Goal: Transaction & Acquisition: Purchase product/service

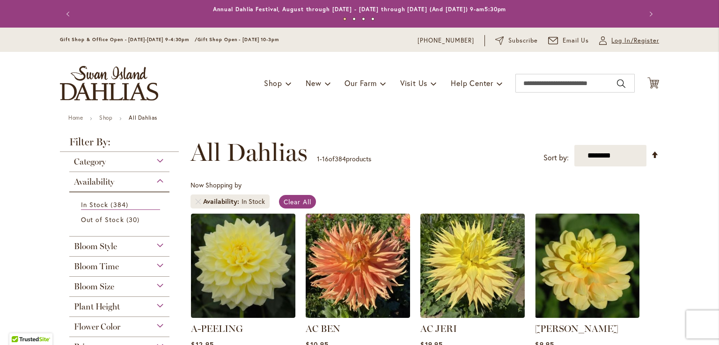
click at [614, 42] on span "Log In/Register" at bounding box center [635, 40] width 48 height 9
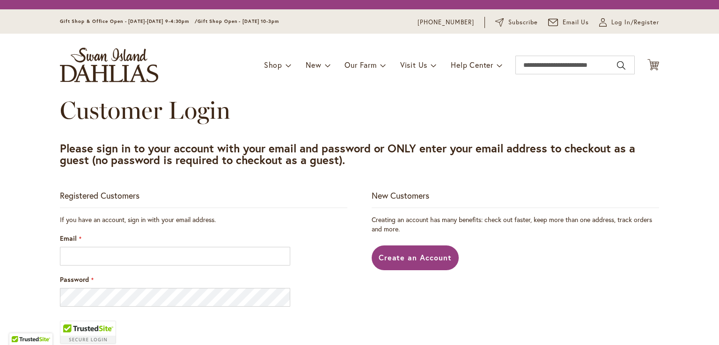
click at [614, 42] on div "Toggle Nav Shop Dahlia Tubers Collections Fresh Cut Dahlias Gardening Supplies …" at bounding box center [360, 65] width 618 height 63
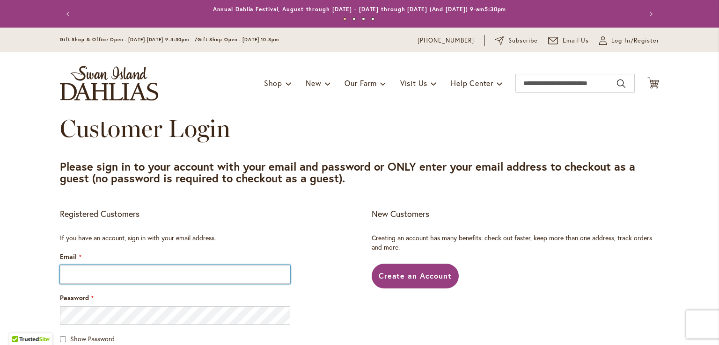
click at [148, 279] on input "Email" at bounding box center [175, 274] width 230 height 19
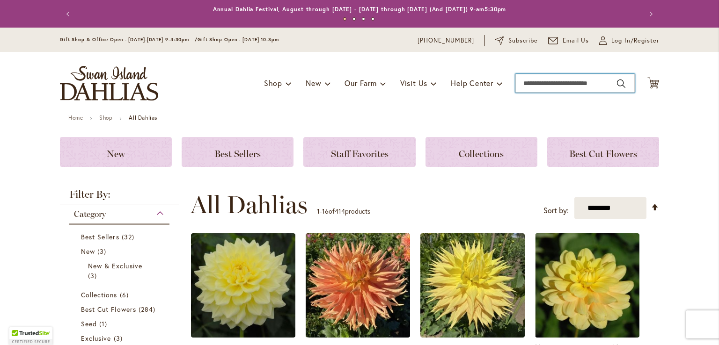
click at [521, 81] on input "Search" at bounding box center [574, 83] width 119 height 19
type input "*******"
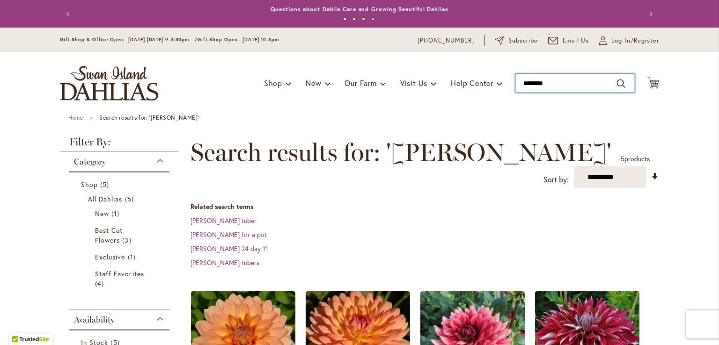
click at [547, 83] on input "********" at bounding box center [574, 83] width 119 height 19
type input "*"
type input "********"
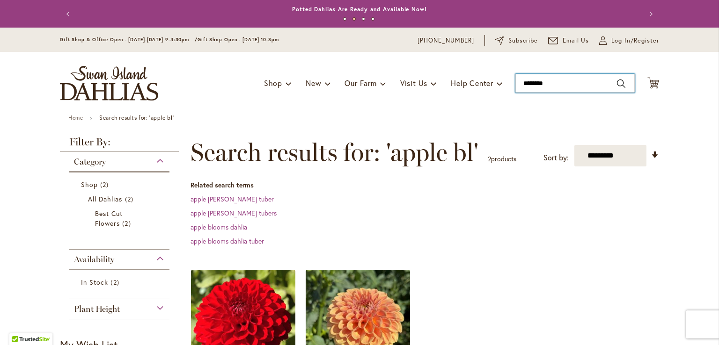
click at [549, 82] on input "********" at bounding box center [574, 83] width 119 height 19
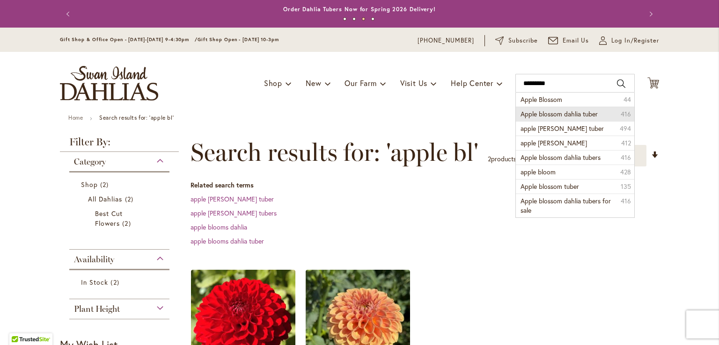
click at [566, 113] on span "Apple blossom dahlia tuber" at bounding box center [558, 114] width 77 height 9
type input "**********"
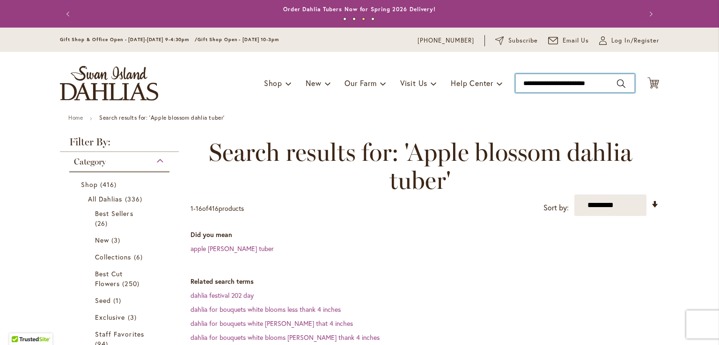
click at [540, 83] on input "**********" at bounding box center [574, 83] width 119 height 19
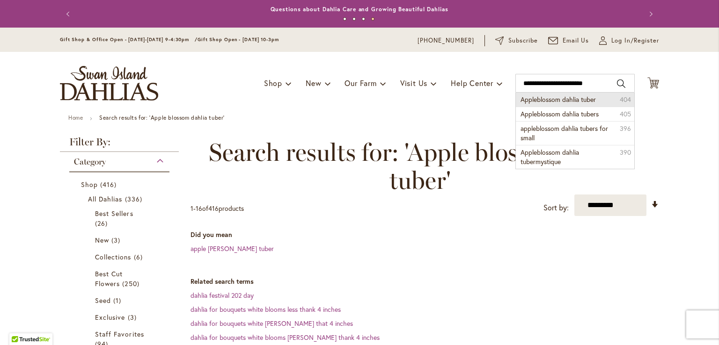
click at [543, 100] on span "Appleblossom dahlia tuber" at bounding box center [557, 99] width 75 height 9
type input "**********"
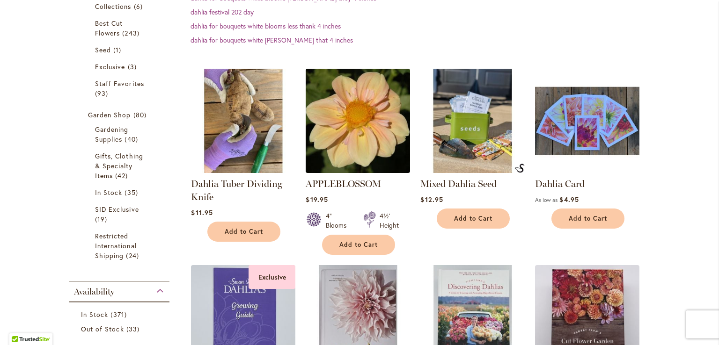
scroll to position [250, 0]
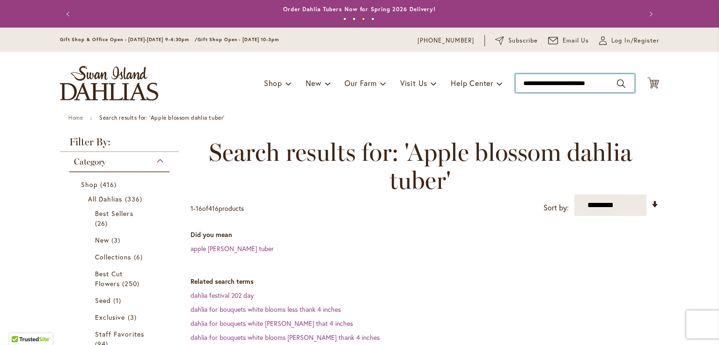
drag, startPoint x: 520, startPoint y: 83, endPoint x: 610, endPoint y: 83, distance: 89.4
click at [610, 83] on input "**********" at bounding box center [574, 83] width 119 height 19
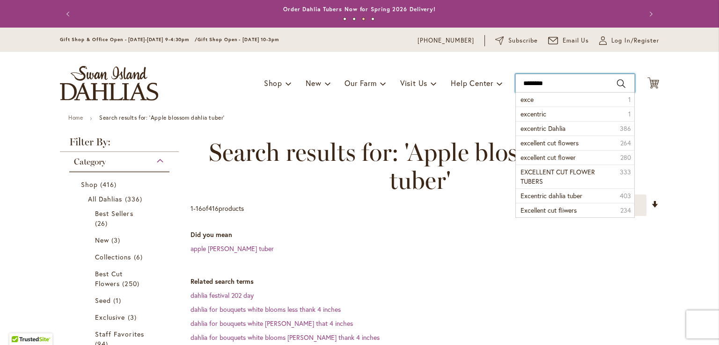
type input "*********"
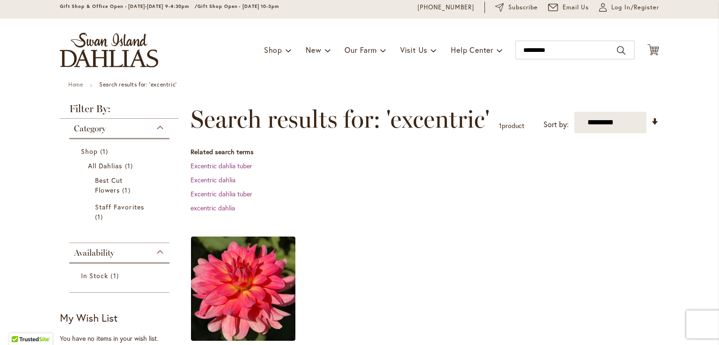
scroll to position [14, 0]
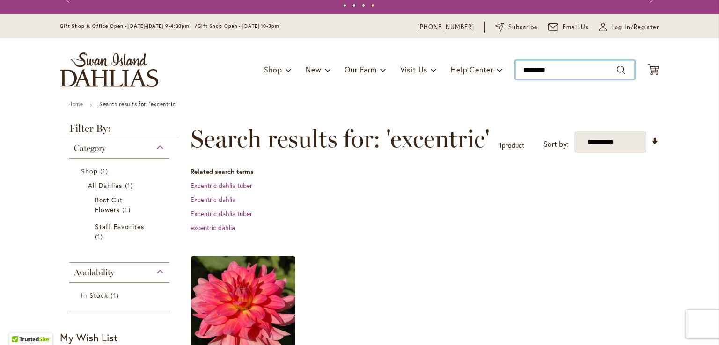
click at [557, 73] on input "*********" at bounding box center [574, 69] width 119 height 19
type input "*"
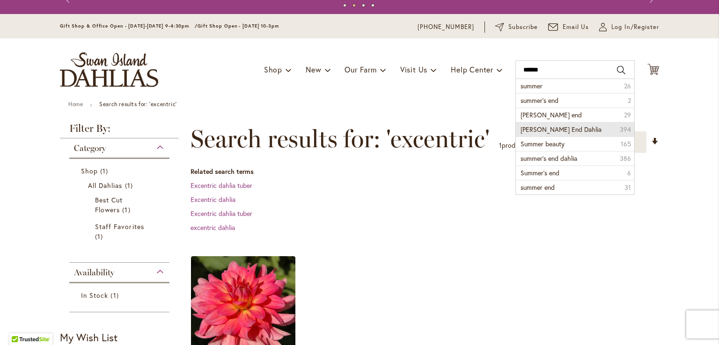
click at [553, 131] on span "[PERSON_NAME] End Dahlia" at bounding box center [560, 129] width 81 height 9
type input "**********"
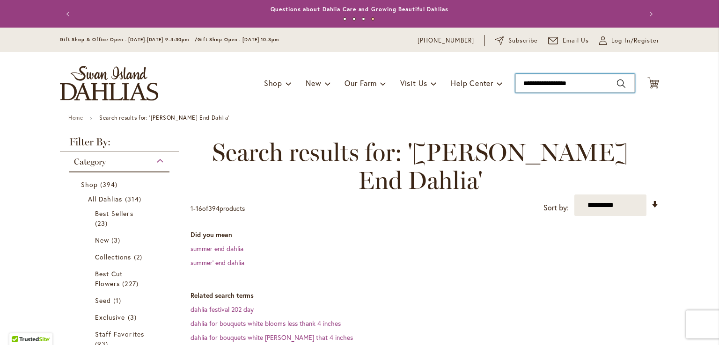
drag, startPoint x: 589, startPoint y: 83, endPoint x: 385, endPoint y: 103, distance: 205.5
click at [385, 103] on div "Toggle Nav Shop Dahlia Tubers Collections Fresh Cut Dahlias Gardening Supplies …" at bounding box center [360, 83] width 618 height 63
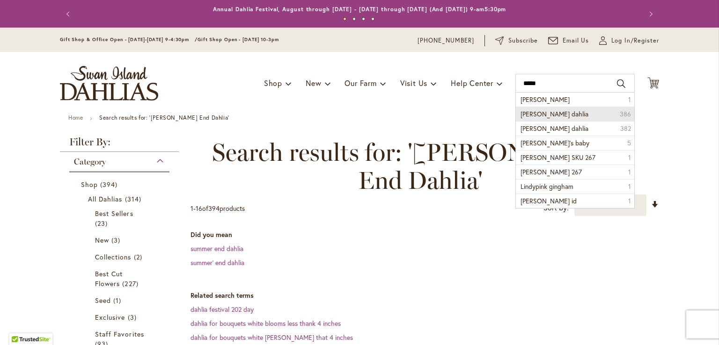
click at [538, 111] on span "lindy dahlia" at bounding box center [554, 114] width 68 height 9
type input "**********"
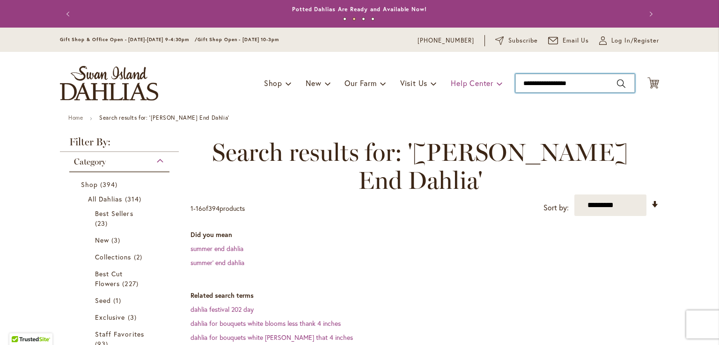
drag, startPoint x: 585, startPoint y: 82, endPoint x: 492, endPoint y: 85, distance: 93.2
click at [492, 85] on div "Toggle Nav Shop Dahlia Tubers Collections Fresh Cut Dahlias Gardening Supplies …" at bounding box center [360, 83] width 618 height 63
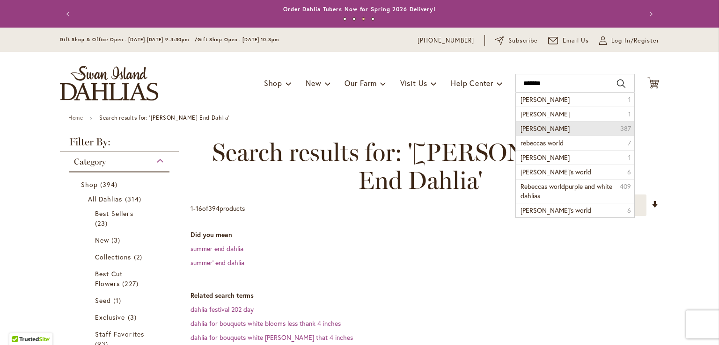
click at [535, 129] on span "rebecca lynn dahlia" at bounding box center [544, 128] width 49 height 9
type input "**********"
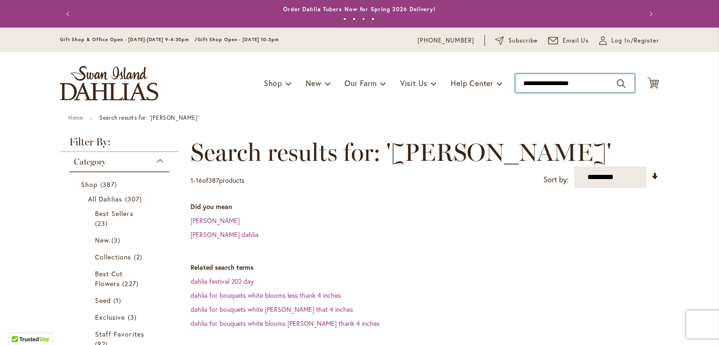
drag, startPoint x: 587, startPoint y: 84, endPoint x: 407, endPoint y: 112, distance: 182.4
click at [407, 112] on div "Toggle Nav Shop Dahlia Tubers Collections Fresh Cut Dahlias Gardening Supplies …" at bounding box center [360, 83] width 618 height 63
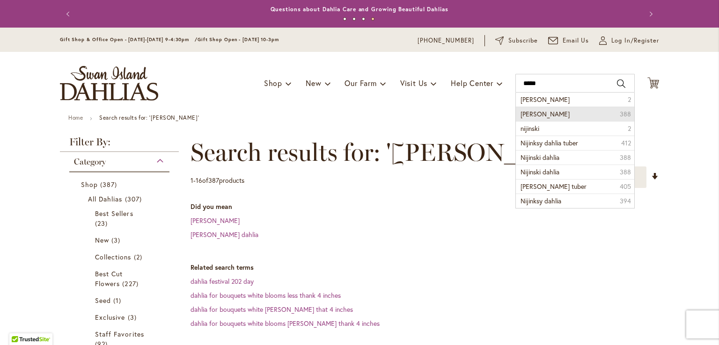
click at [530, 111] on span "nijinsky dahlia" at bounding box center [544, 114] width 49 height 9
type input "**********"
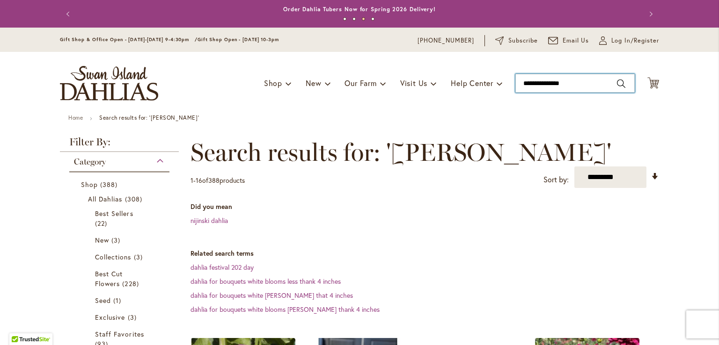
drag, startPoint x: 569, startPoint y: 77, endPoint x: 434, endPoint y: 103, distance: 136.8
click at [434, 103] on div "Toggle Nav Shop Dahlia Tubers Collections Fresh Cut Dahlias Gardening Supplies …" at bounding box center [360, 83] width 618 height 63
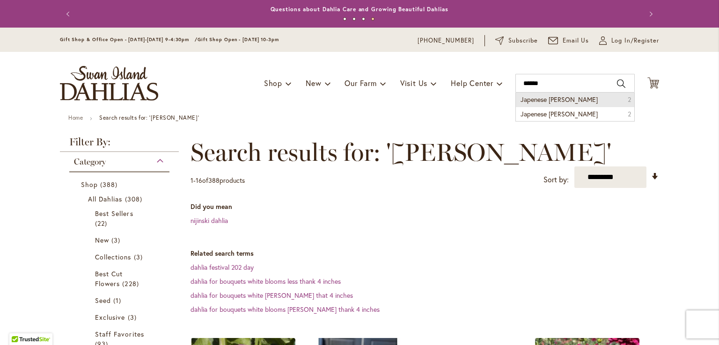
click at [531, 98] on span "Japenese [PERSON_NAME]" at bounding box center [558, 99] width 77 height 9
type input "**********"
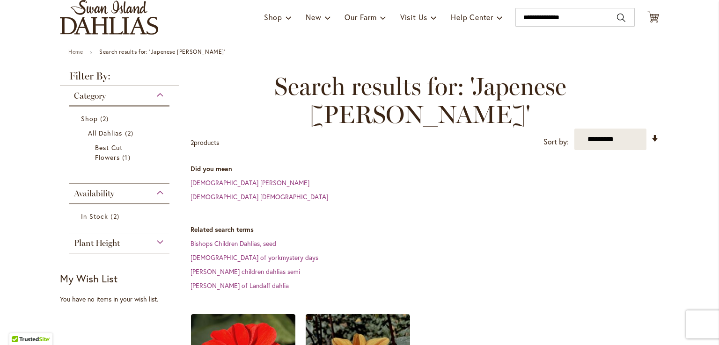
scroll to position [30, 0]
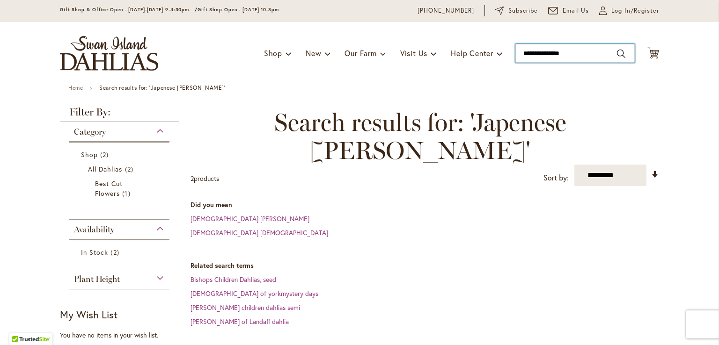
drag, startPoint x: 578, startPoint y: 54, endPoint x: 411, endPoint y: 87, distance: 169.8
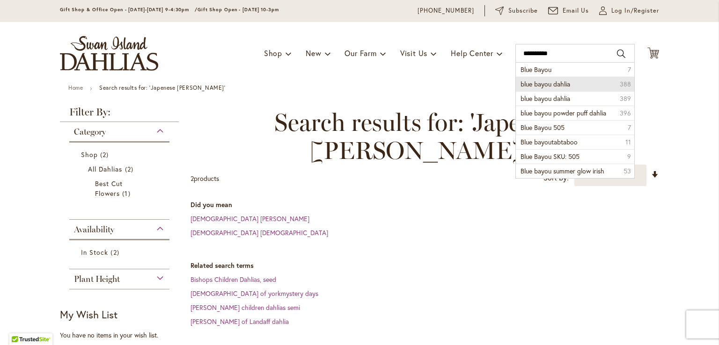
click at [560, 85] on span "blue bayou dahlia" at bounding box center [545, 84] width 50 height 9
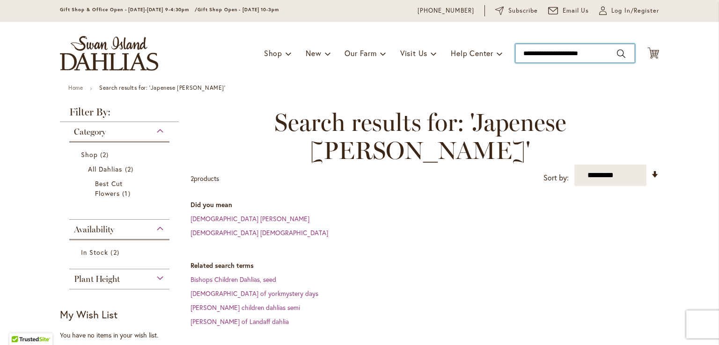
click at [560, 85] on ul "Home Search results for: 'Japenese bishop'" at bounding box center [359, 89] width 582 height 8
type input "**********"
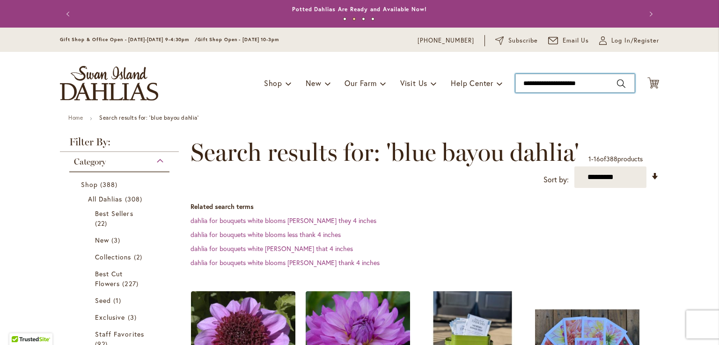
drag, startPoint x: 597, startPoint y: 84, endPoint x: 337, endPoint y: 139, distance: 265.4
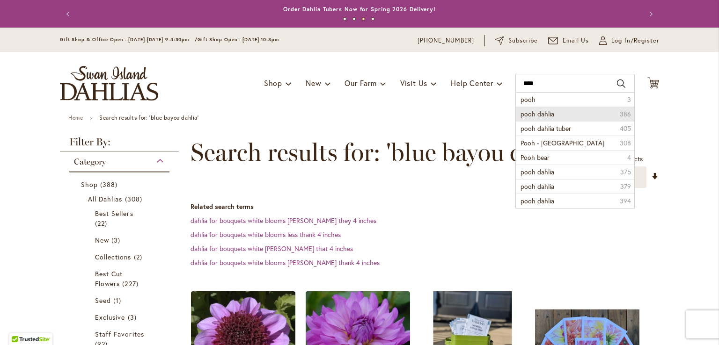
click at [547, 114] on span "pooh dahlia" at bounding box center [537, 114] width 34 height 9
type input "**********"
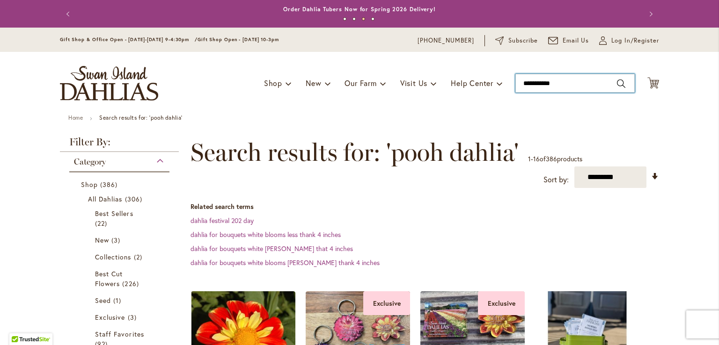
drag, startPoint x: 570, startPoint y: 82, endPoint x: 414, endPoint y: 116, distance: 160.4
type input "*******"
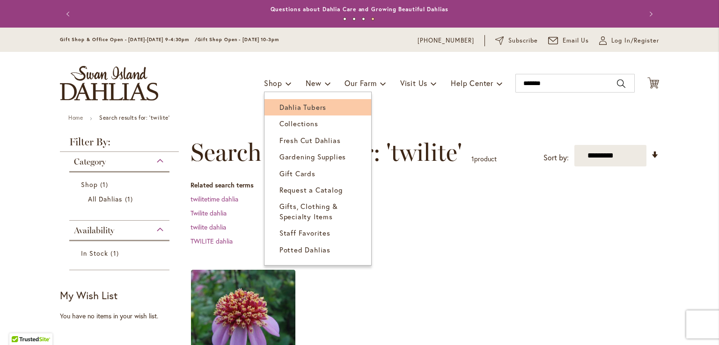
click at [279, 107] on span "Dahlia Tubers" at bounding box center [302, 106] width 47 height 9
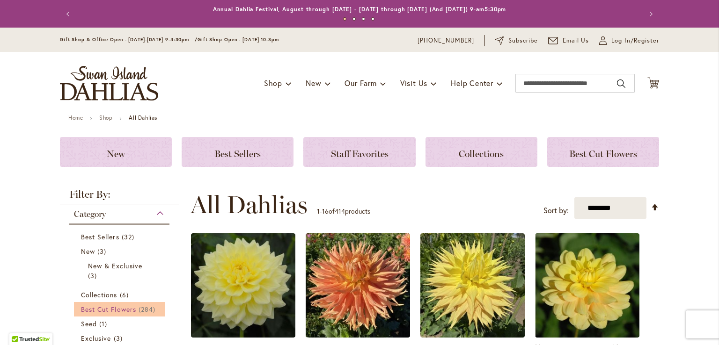
click at [125, 312] on span "Best Cut Flowers" at bounding box center [108, 309] width 55 height 9
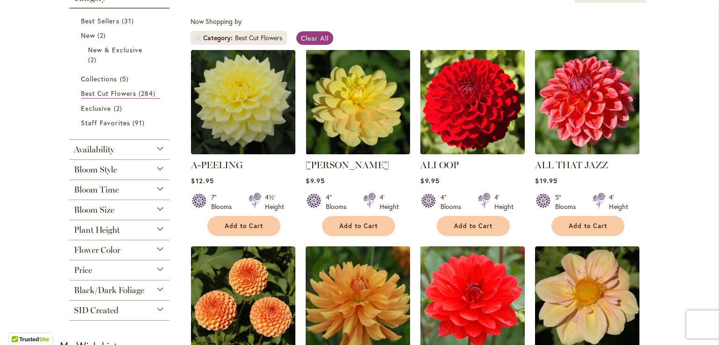
scroll to position [174, 0]
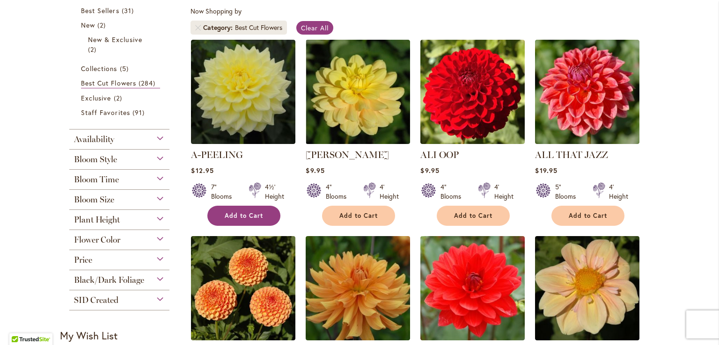
click at [249, 216] on span "Add to Cart" at bounding box center [244, 216] width 38 height 8
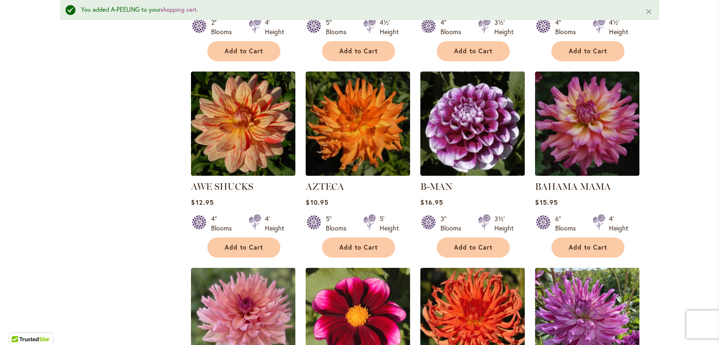
scroll to position [562, 0]
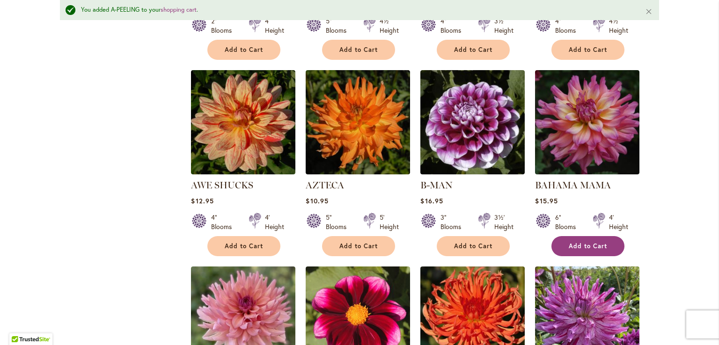
click at [586, 248] on button "Add to Cart" at bounding box center [587, 246] width 73 height 20
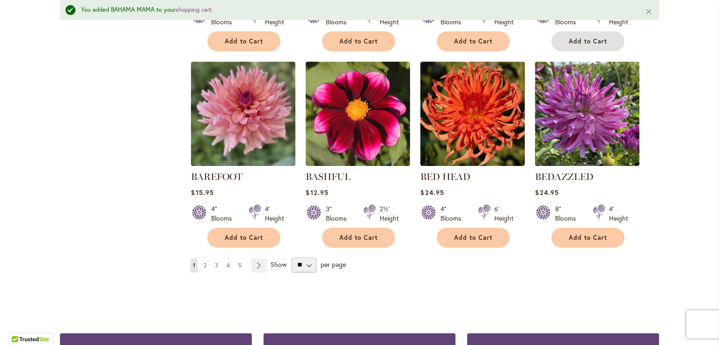
scroll to position [770, 0]
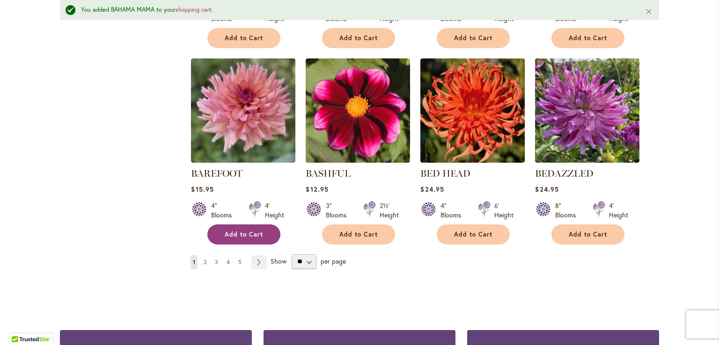
click at [253, 231] on span "Add to Cart" at bounding box center [244, 235] width 38 height 8
click at [204, 259] on span "2" at bounding box center [205, 262] width 3 height 7
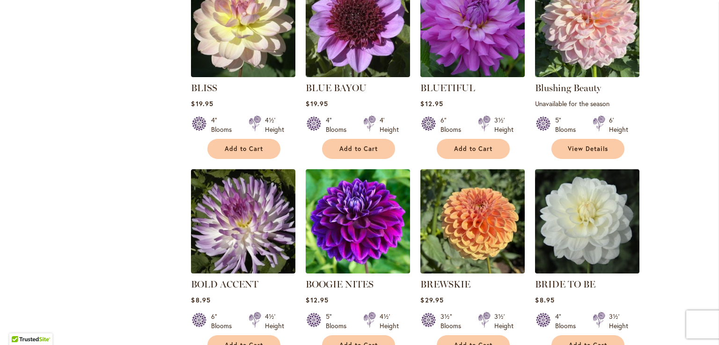
scroll to position [667, 0]
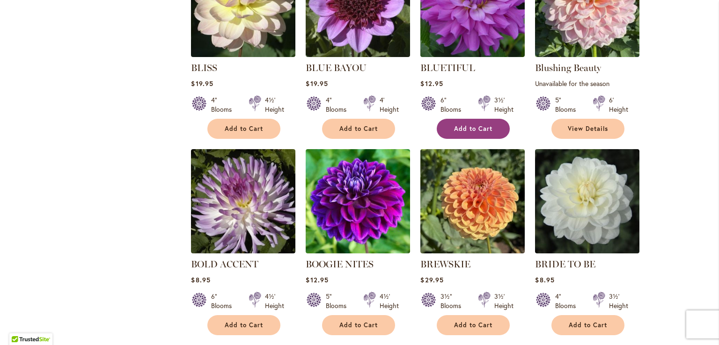
click at [474, 125] on span "Add to Cart" at bounding box center [473, 129] width 38 height 8
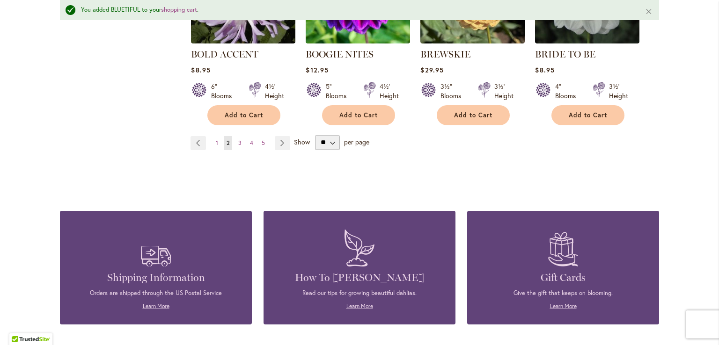
scroll to position [903, 0]
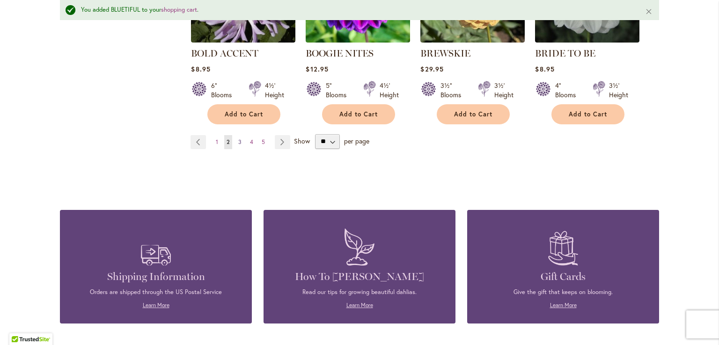
click at [238, 139] on span "3" at bounding box center [239, 142] width 3 height 7
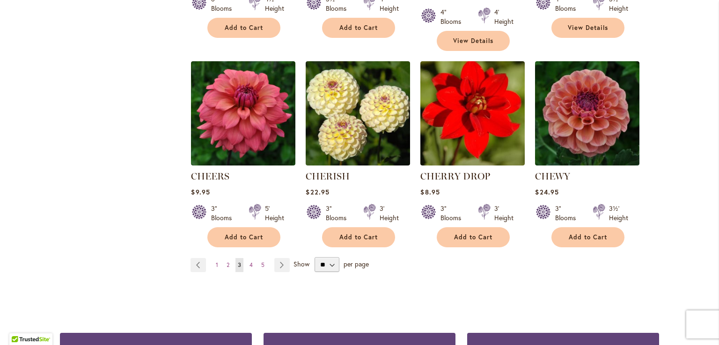
scroll to position [799, 0]
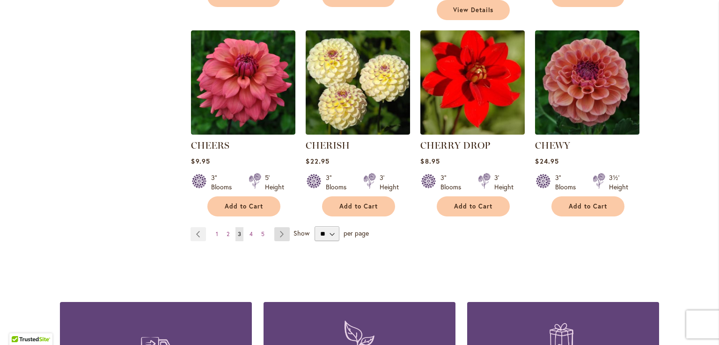
click at [277, 227] on link "Page Next" at bounding box center [281, 234] width 15 height 14
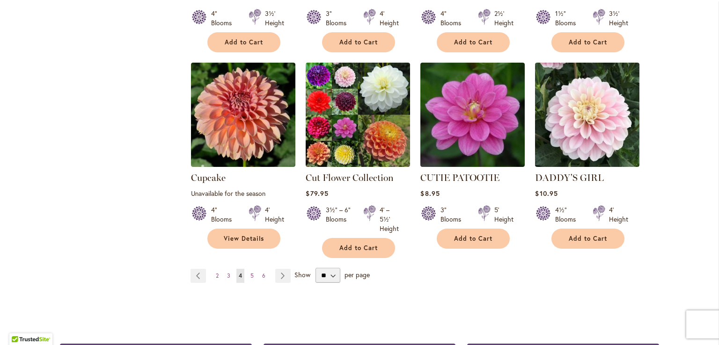
scroll to position [769, 0]
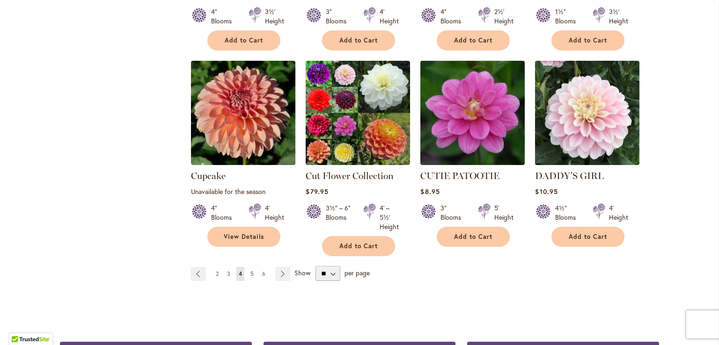
click at [250, 271] on span "5" at bounding box center [251, 274] width 3 height 7
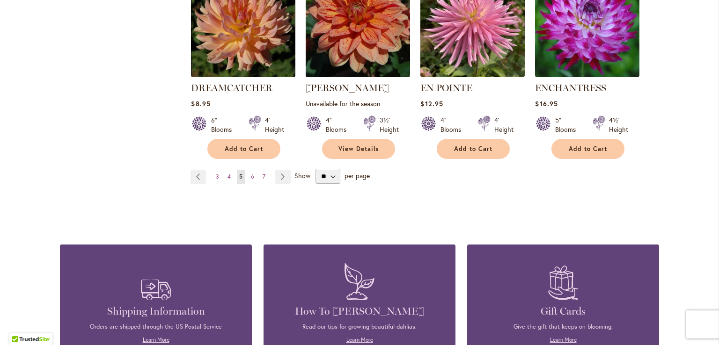
scroll to position [863, 0]
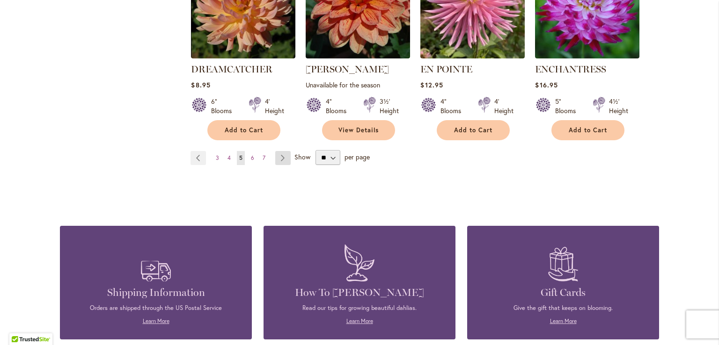
click at [277, 151] on link "Page Next" at bounding box center [282, 158] width 15 height 14
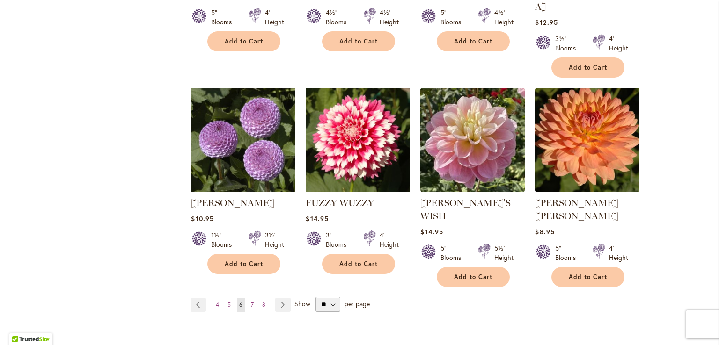
scroll to position [775, 0]
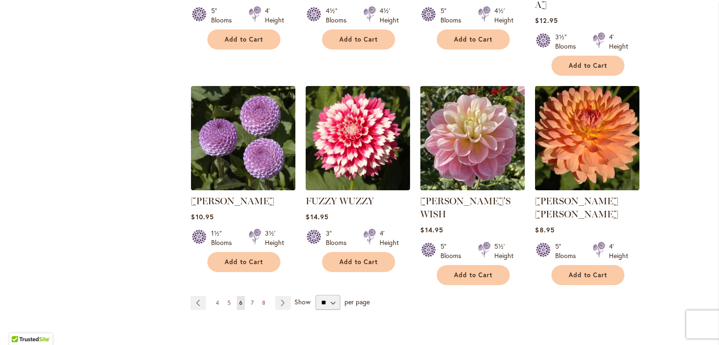
drag, startPoint x: 278, startPoint y: 262, endPoint x: 250, endPoint y: 259, distance: 28.3
click at [250, 296] on link "Page 7" at bounding box center [252, 303] width 7 height 14
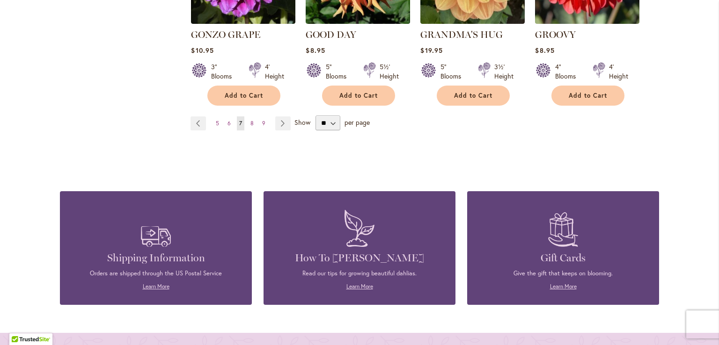
scroll to position [942, 0]
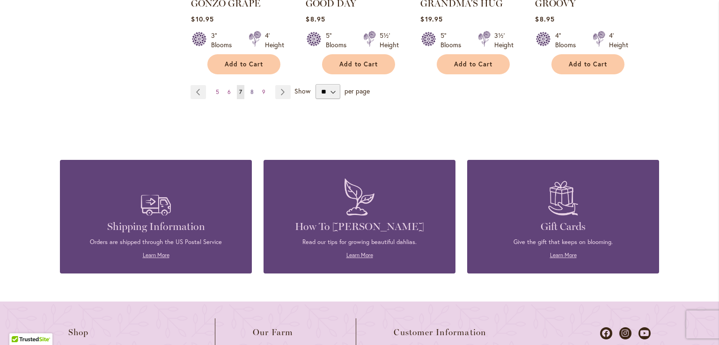
click at [250, 88] on span "8" at bounding box center [251, 91] width 3 height 7
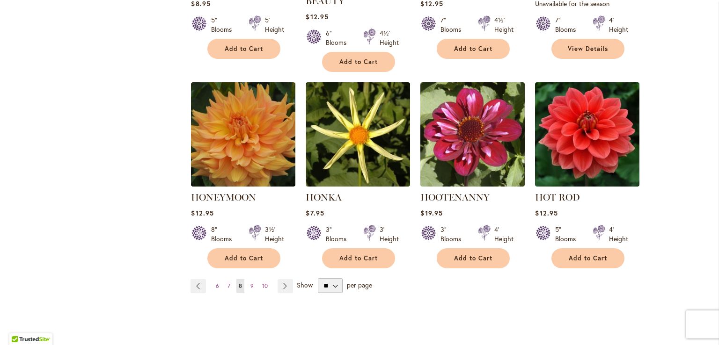
scroll to position [799, 0]
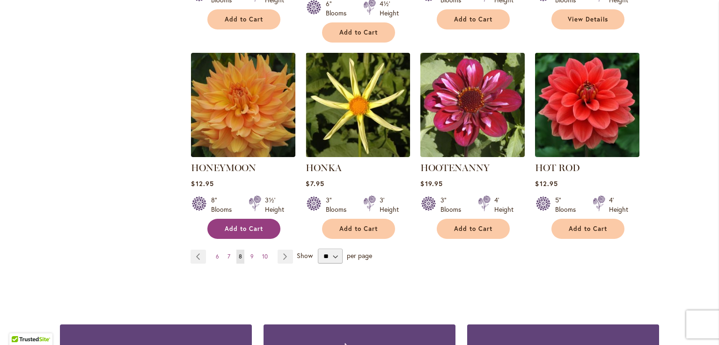
click at [241, 225] on span "Add to Cart" at bounding box center [244, 229] width 38 height 8
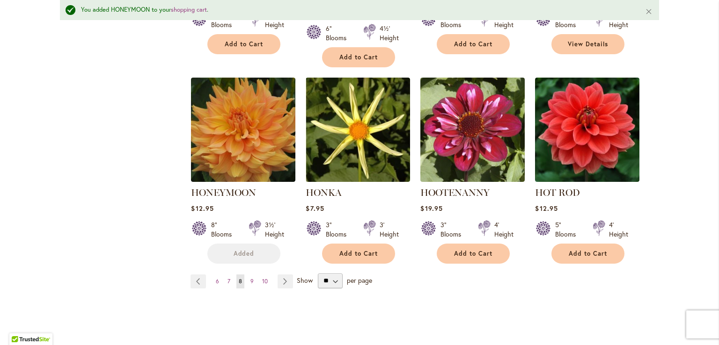
scroll to position [824, 0]
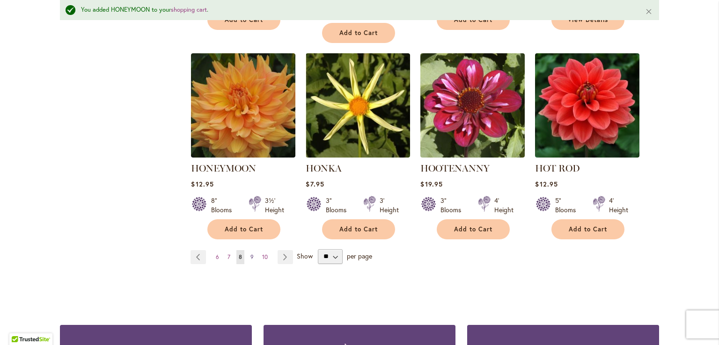
click at [250, 254] on span "9" at bounding box center [251, 257] width 3 height 7
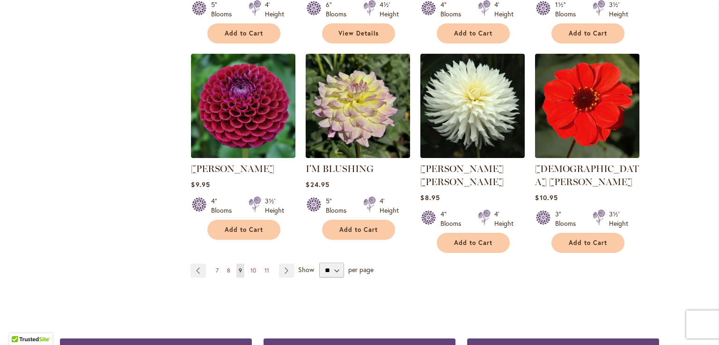
scroll to position [766, 0]
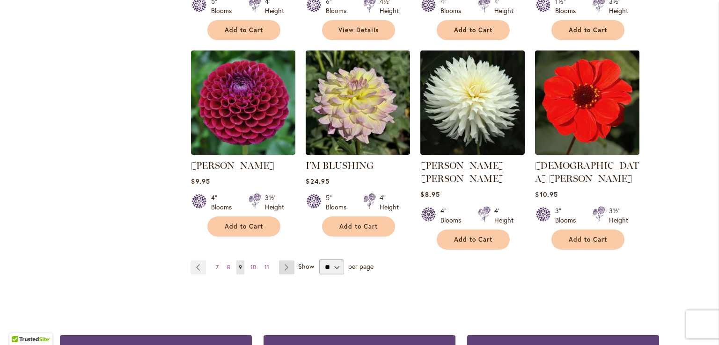
click at [281, 261] on link "Page Next" at bounding box center [286, 268] width 15 height 14
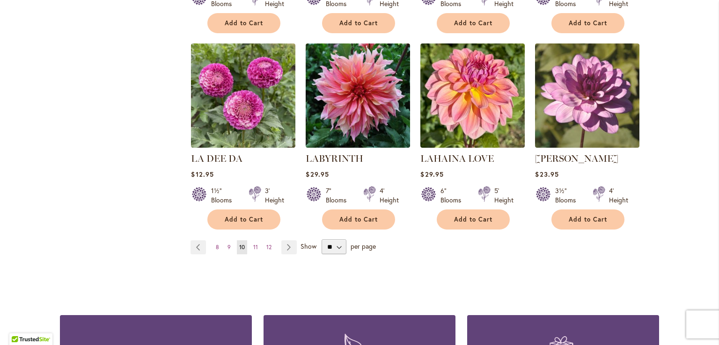
scroll to position [772, 0]
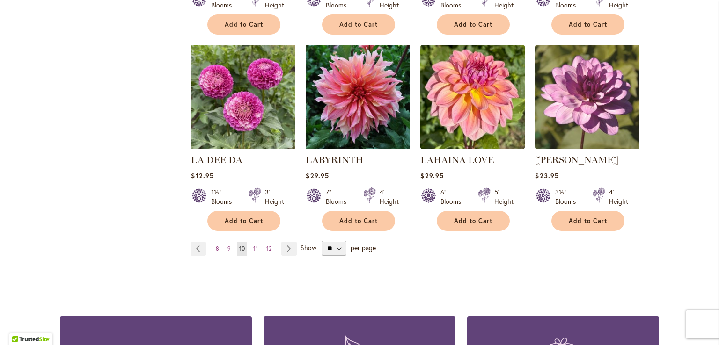
click at [359, 217] on span "Add to Cart" at bounding box center [358, 221] width 38 height 8
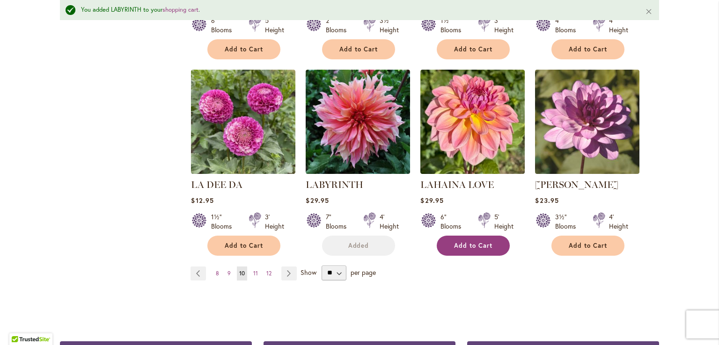
scroll to position [796, 0]
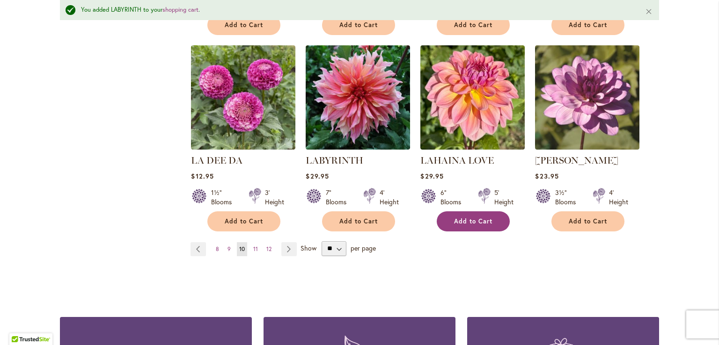
click at [473, 218] on span "Add to Cart" at bounding box center [473, 222] width 38 height 8
click at [290, 243] on link "Page Next" at bounding box center [288, 249] width 15 height 14
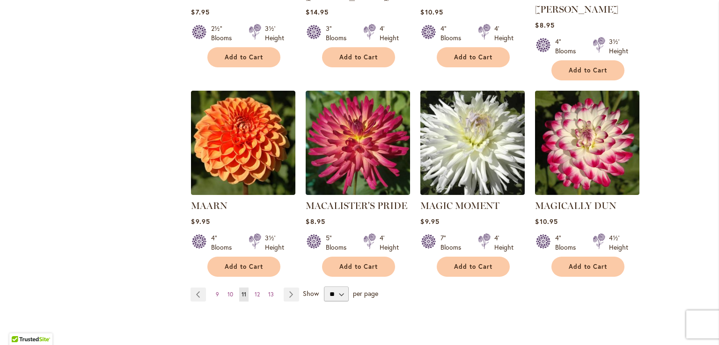
scroll to position [769, 0]
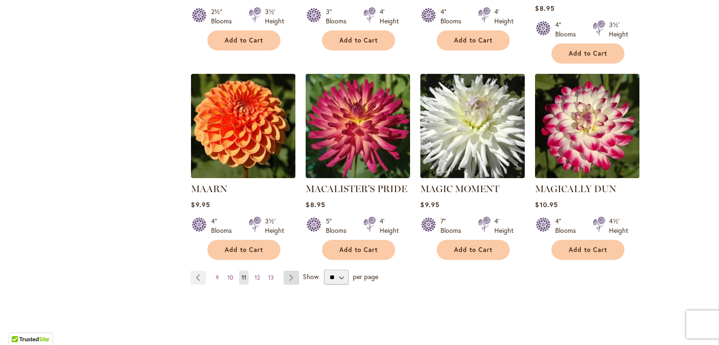
click at [287, 271] on link "Page Next" at bounding box center [291, 278] width 15 height 14
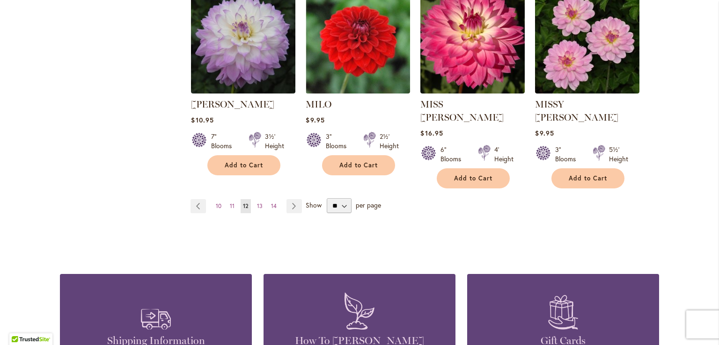
scroll to position [835, 0]
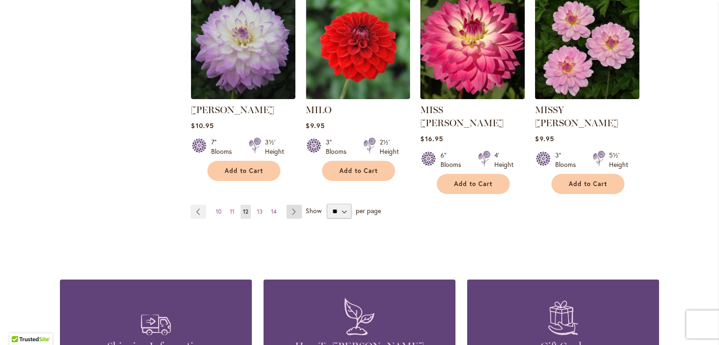
click at [288, 205] on link "Page Next" at bounding box center [293, 212] width 15 height 14
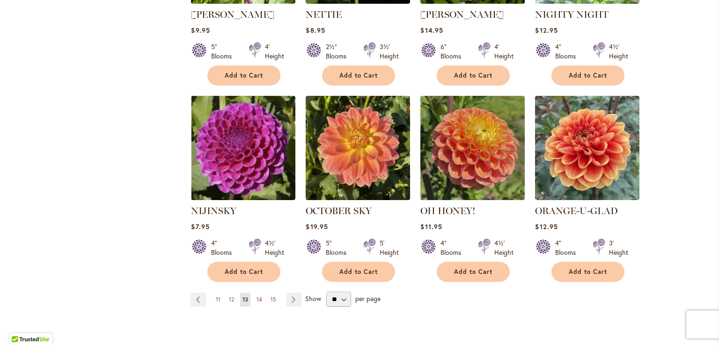
scroll to position [736, 0]
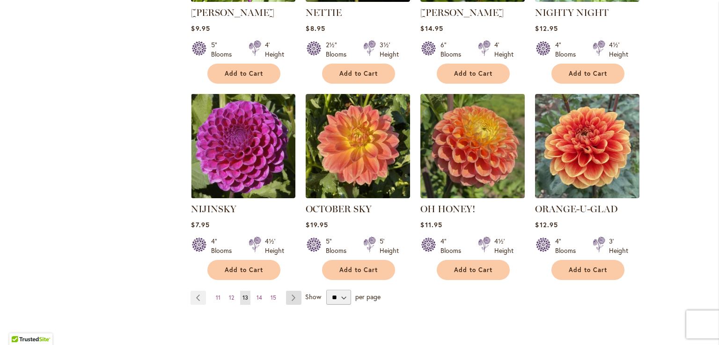
click at [286, 291] on link "Page Next" at bounding box center [293, 298] width 15 height 14
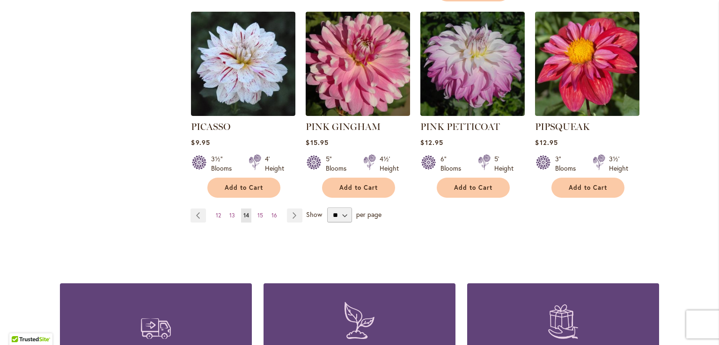
scroll to position [820, 0]
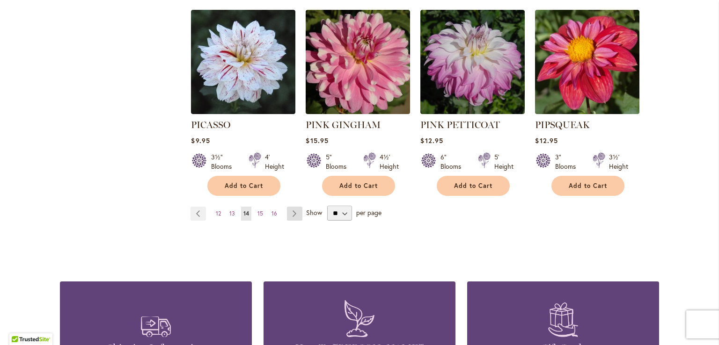
click at [290, 207] on link "Page Next" at bounding box center [294, 214] width 15 height 14
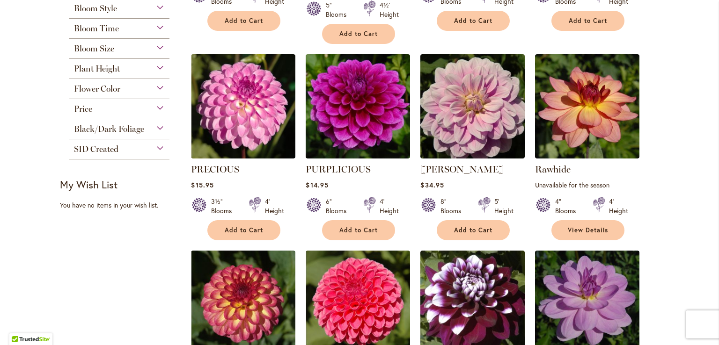
scroll to position [387, 0]
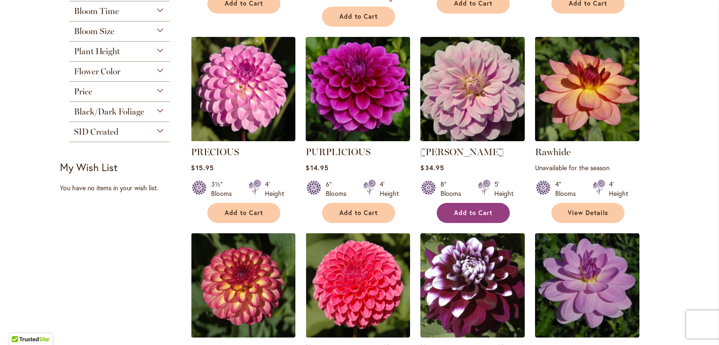
click at [459, 218] on button "Add to Cart" at bounding box center [473, 213] width 73 height 20
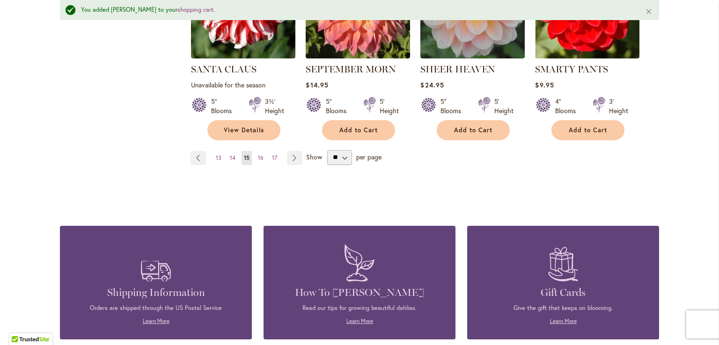
scroll to position [924, 0]
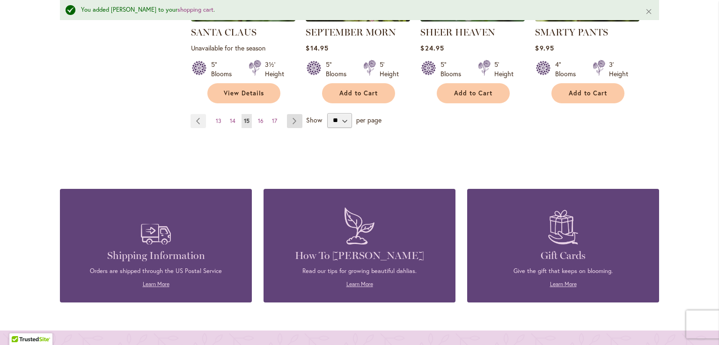
click at [290, 122] on link "Page Next" at bounding box center [294, 121] width 15 height 14
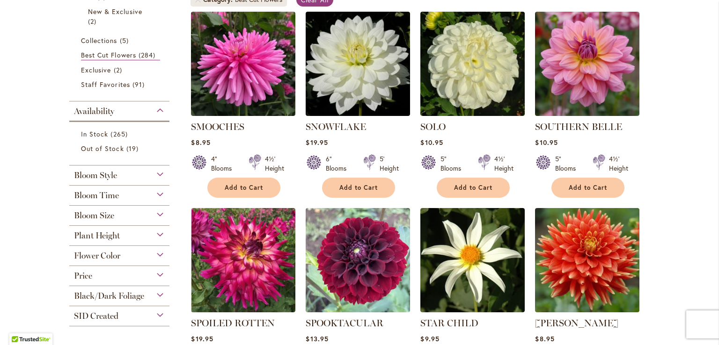
scroll to position [188, 0]
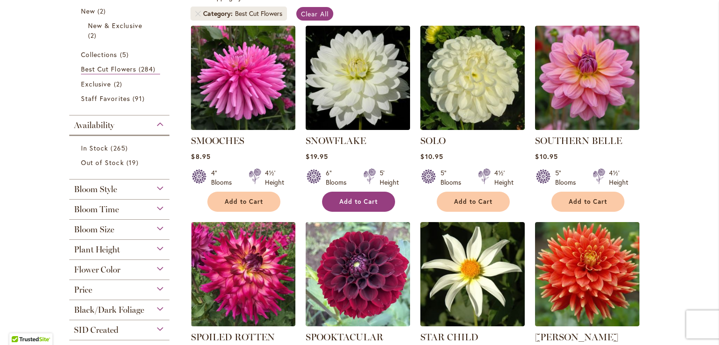
click at [371, 201] on span "Add to Cart" at bounding box center [358, 202] width 38 height 8
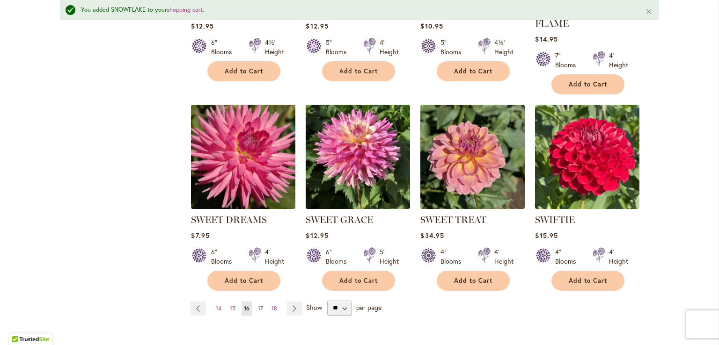
scroll to position [738, 0]
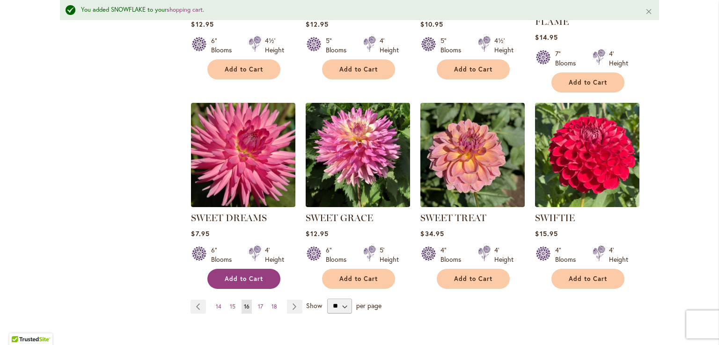
click at [234, 275] on span "Add to Cart" at bounding box center [244, 279] width 38 height 8
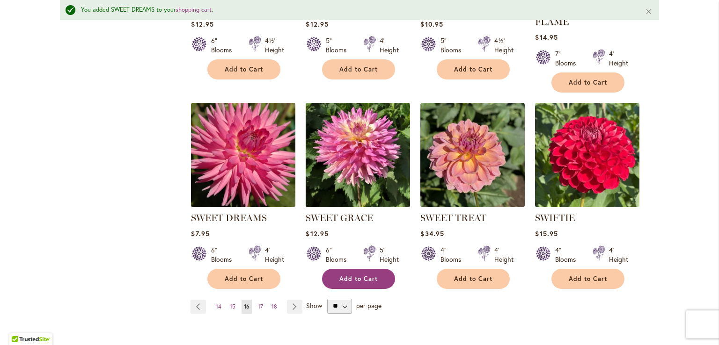
click at [359, 276] on span "Add to Cart" at bounding box center [358, 279] width 38 height 8
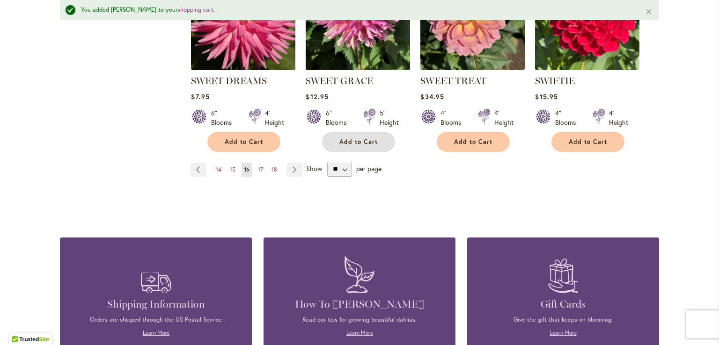
scroll to position [851, 0]
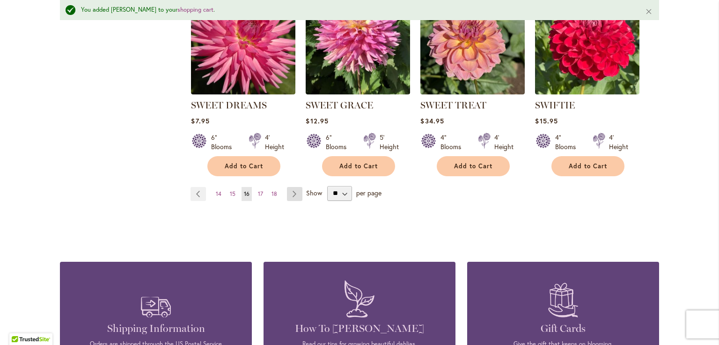
click at [290, 187] on link "Page Next" at bounding box center [294, 194] width 15 height 14
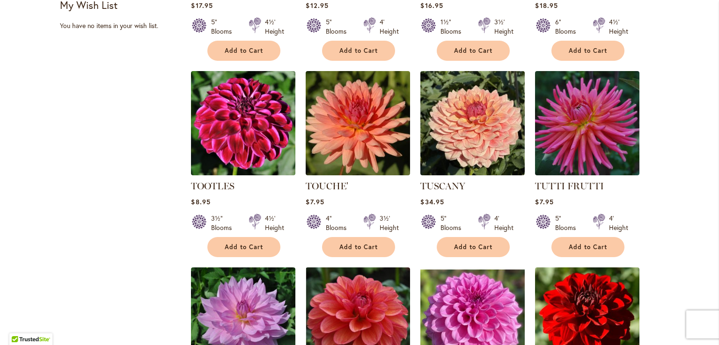
scroll to position [551, 0]
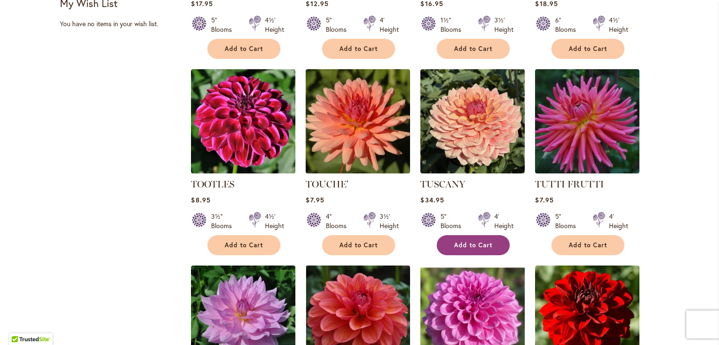
click at [460, 241] on span "Add to Cart" at bounding box center [473, 245] width 38 height 8
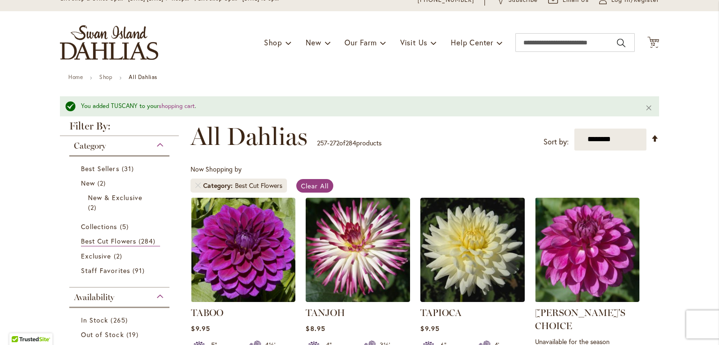
scroll to position [0, 0]
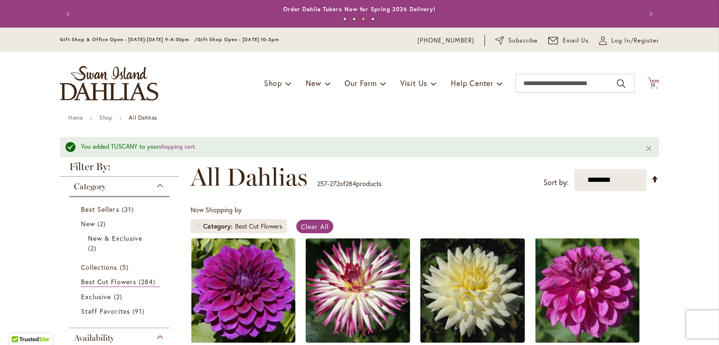
click at [651, 85] on span "12" at bounding box center [654, 85] width 6 height 6
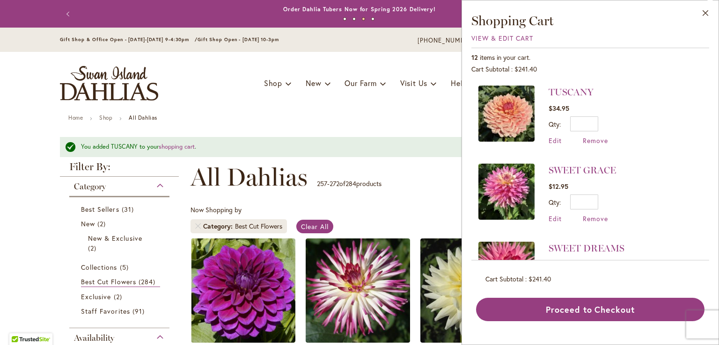
click at [650, 85] on div "TUSCANY $34.95 Qty * Update Edit Remove" at bounding box center [590, 170] width 238 height 182
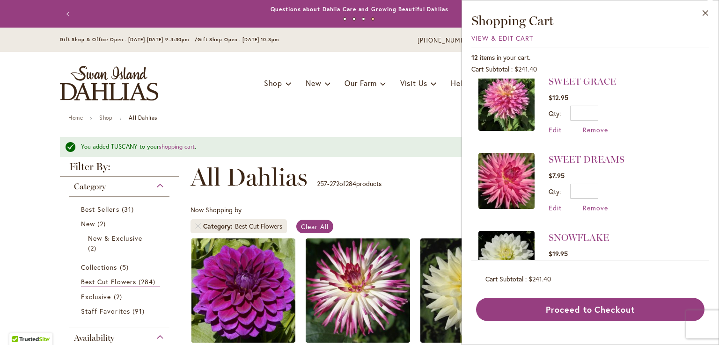
scroll to position [94, 0]
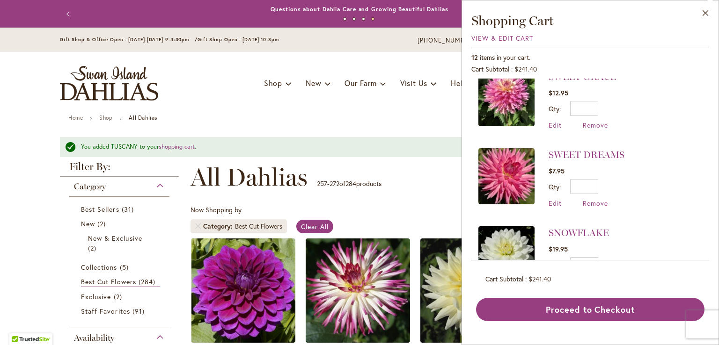
drag, startPoint x: 709, startPoint y: 125, endPoint x: 712, endPoint y: 136, distance: 11.3
click at [712, 136] on div "Close Shopping Cart View & Edit Cart 12 items in your cart. Cart Subtotal $241.…" at bounding box center [589, 172] width 257 height 345
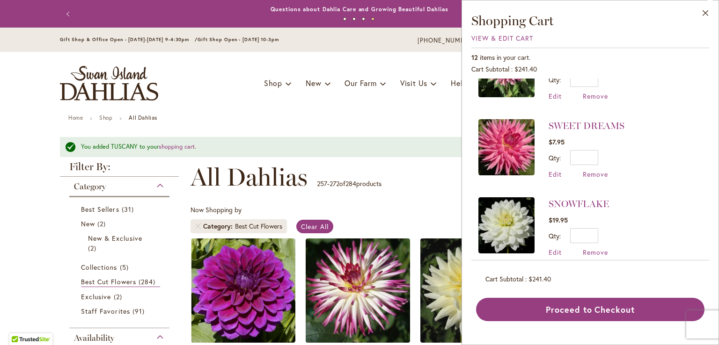
scroll to position [151, 0]
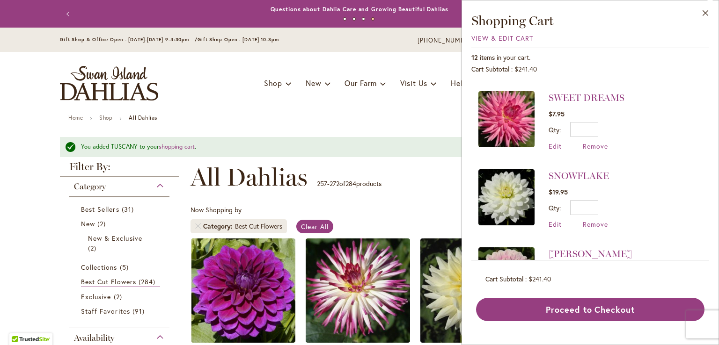
click at [380, 108] on div "Toggle Nav Shop Dahlia Tubers Collections Fresh Cut Dahlias Gardening Supplies …" at bounding box center [360, 83] width 618 height 63
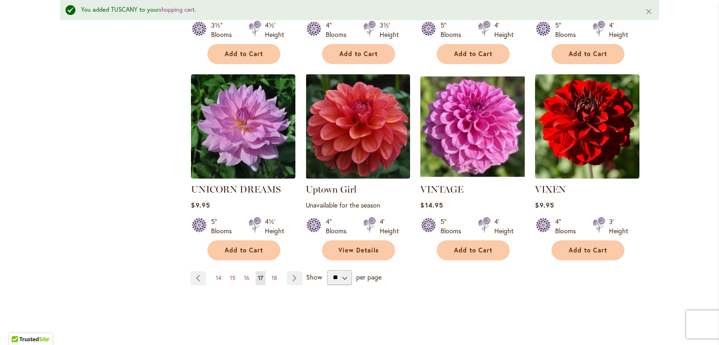
scroll to position [768, 0]
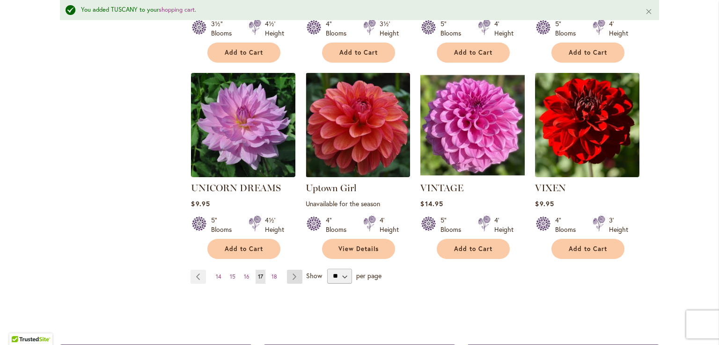
click at [290, 270] on link "Page Next" at bounding box center [294, 277] width 15 height 14
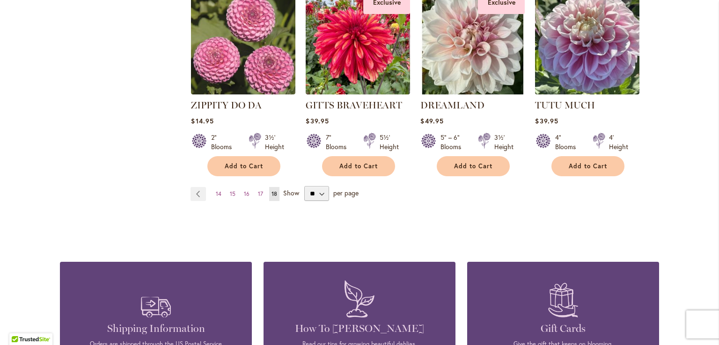
scroll to position [629, 0]
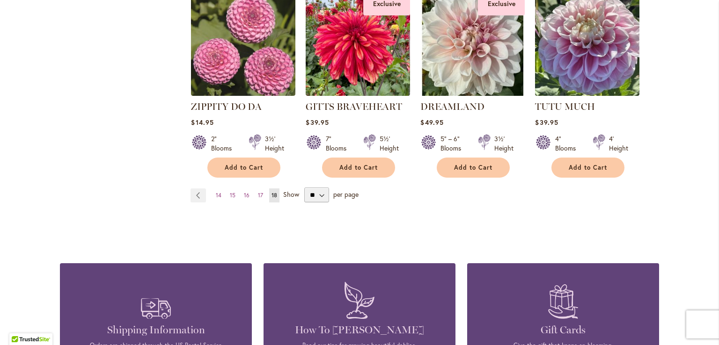
click at [289, 190] on span "Show" at bounding box center [291, 194] width 16 height 9
click at [304, 188] on select "** ** ** **" at bounding box center [316, 195] width 25 height 15
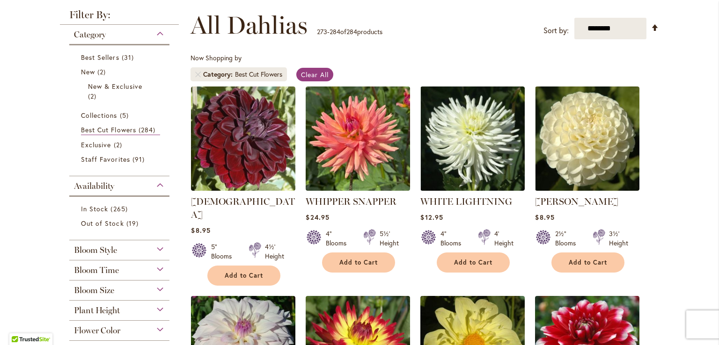
scroll to position [0, 0]
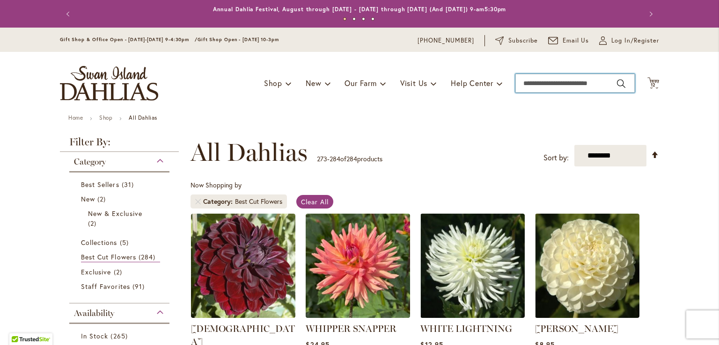
click at [565, 80] on input "Search" at bounding box center [574, 83] width 119 height 19
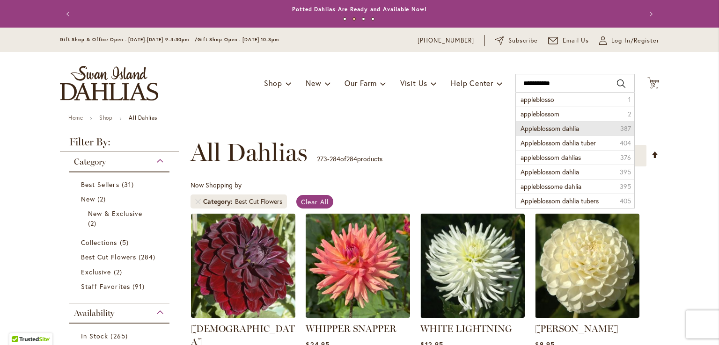
click at [582, 132] on li "Appleblossom dahlia 387" at bounding box center [575, 128] width 118 height 15
type input "**********"
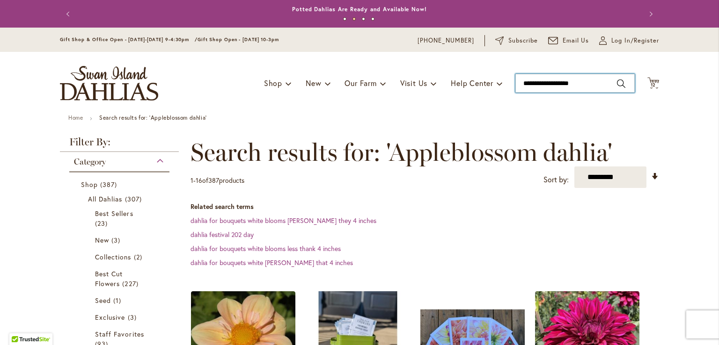
click at [590, 86] on input "**********" at bounding box center [574, 83] width 119 height 19
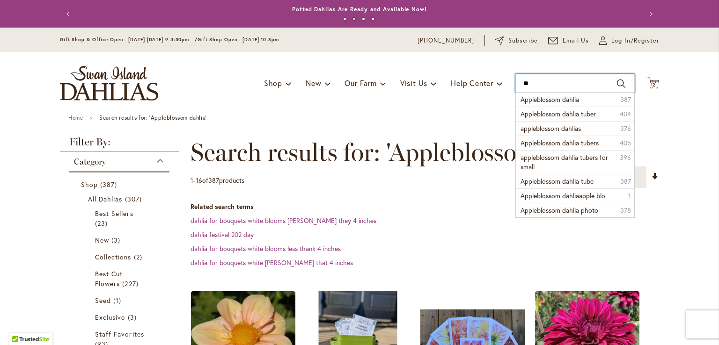
type input "*"
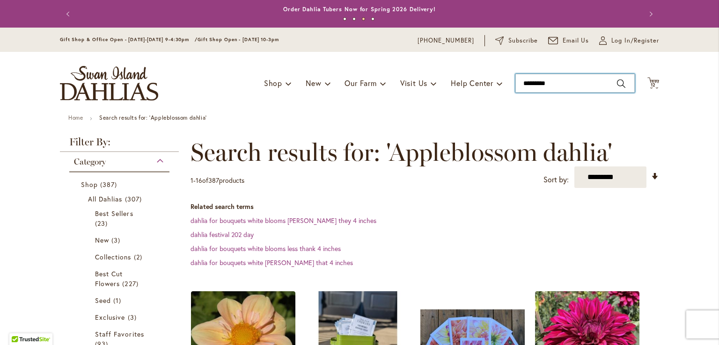
type input "********"
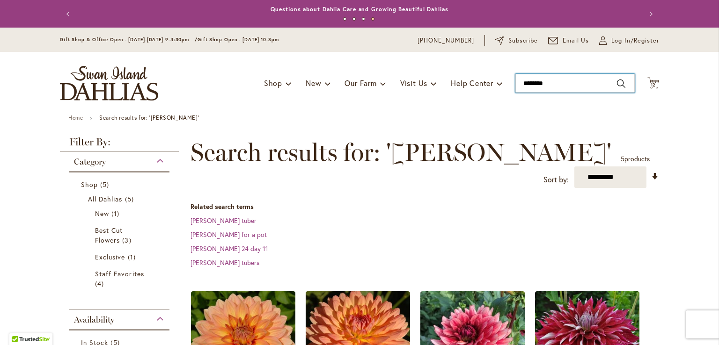
drag, startPoint x: 571, startPoint y: 75, endPoint x: 426, endPoint y: 113, distance: 149.5
click at [426, 113] on div "Toggle Nav Shop Dahlia Tubers Collections Fresh Cut Dahlias Gardening Supplies …" at bounding box center [360, 83] width 618 height 63
type input "*********"
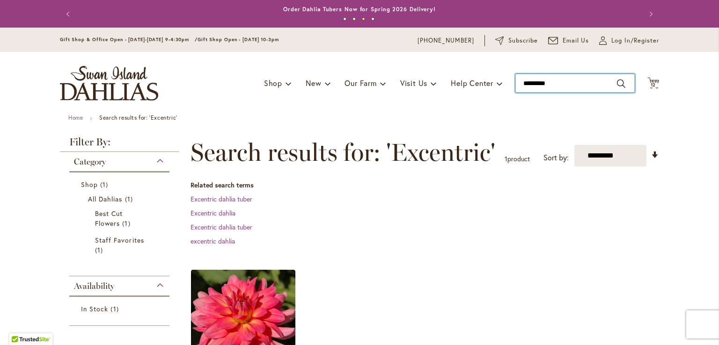
drag, startPoint x: 572, startPoint y: 80, endPoint x: 307, endPoint y: 139, distance: 271.3
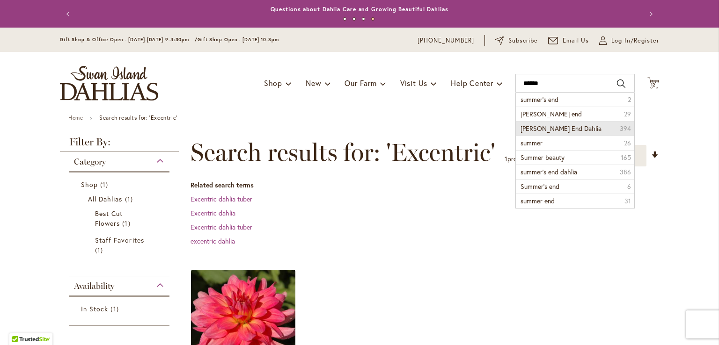
click at [542, 127] on span "Summers End Dahlia" at bounding box center [560, 128] width 81 height 9
type input "**********"
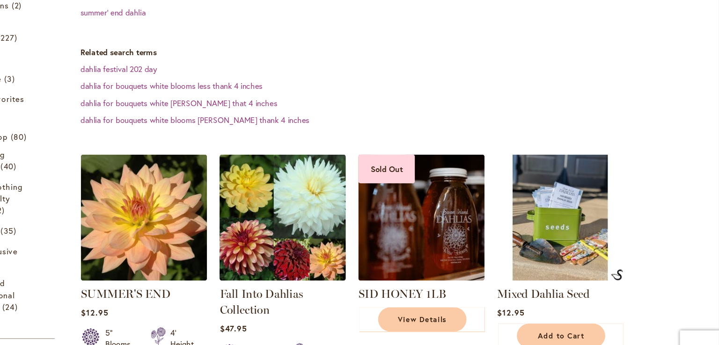
scroll to position [218, 0]
